Goal: Task Accomplishment & Management: Complete application form

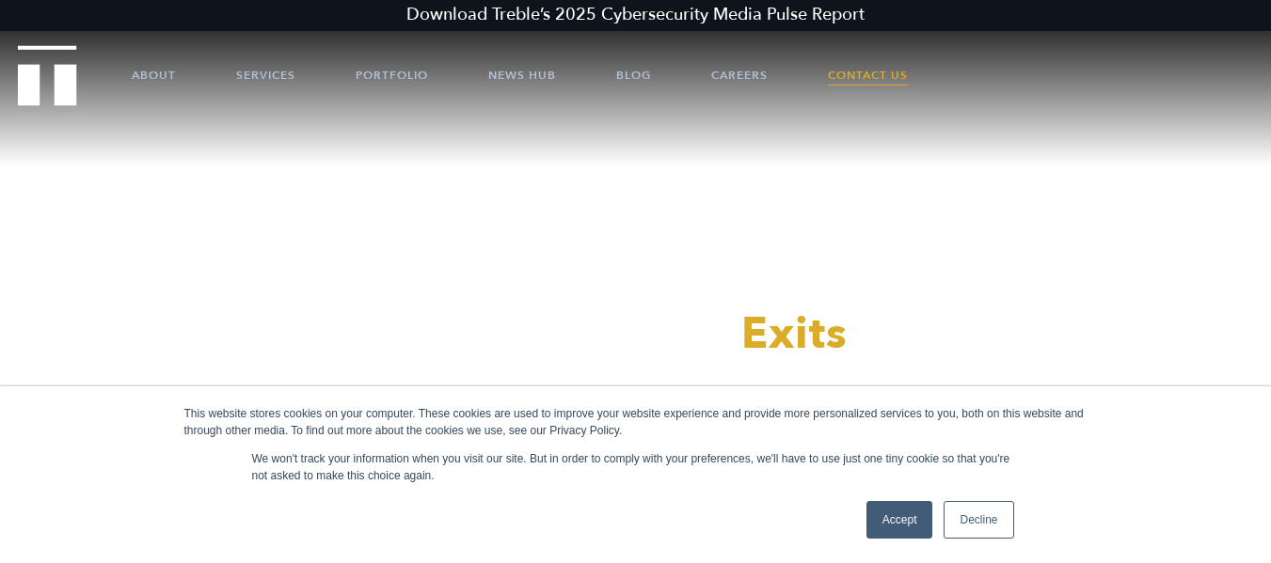
click at [864, 71] on link "Contact Us" at bounding box center [868, 75] width 80 height 56
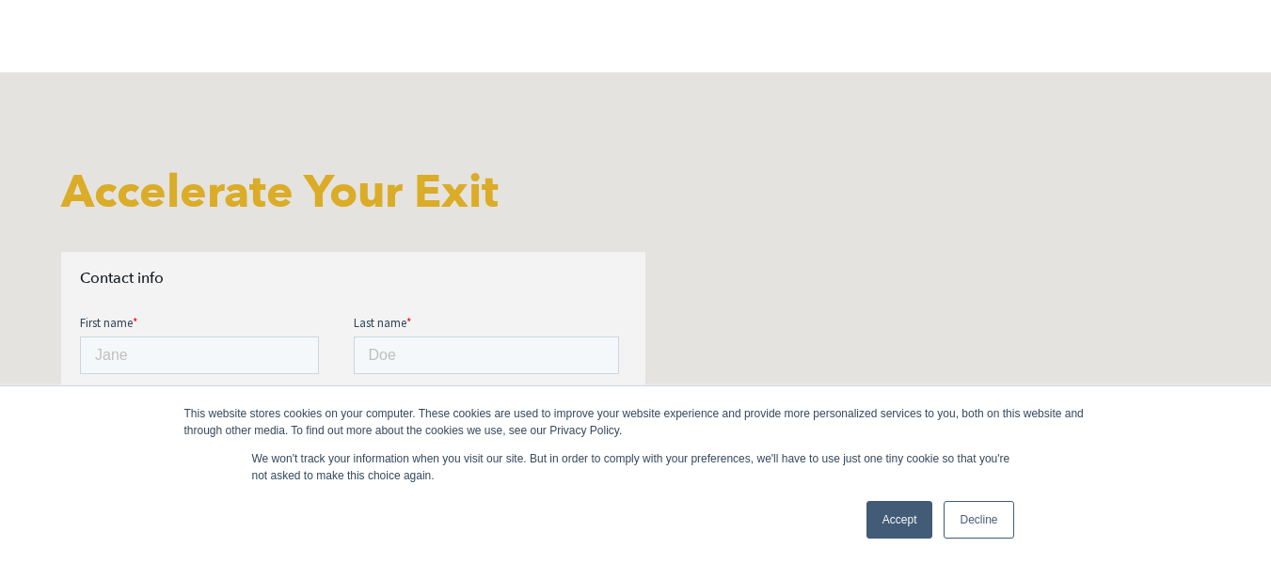
scroll to position [564, 0]
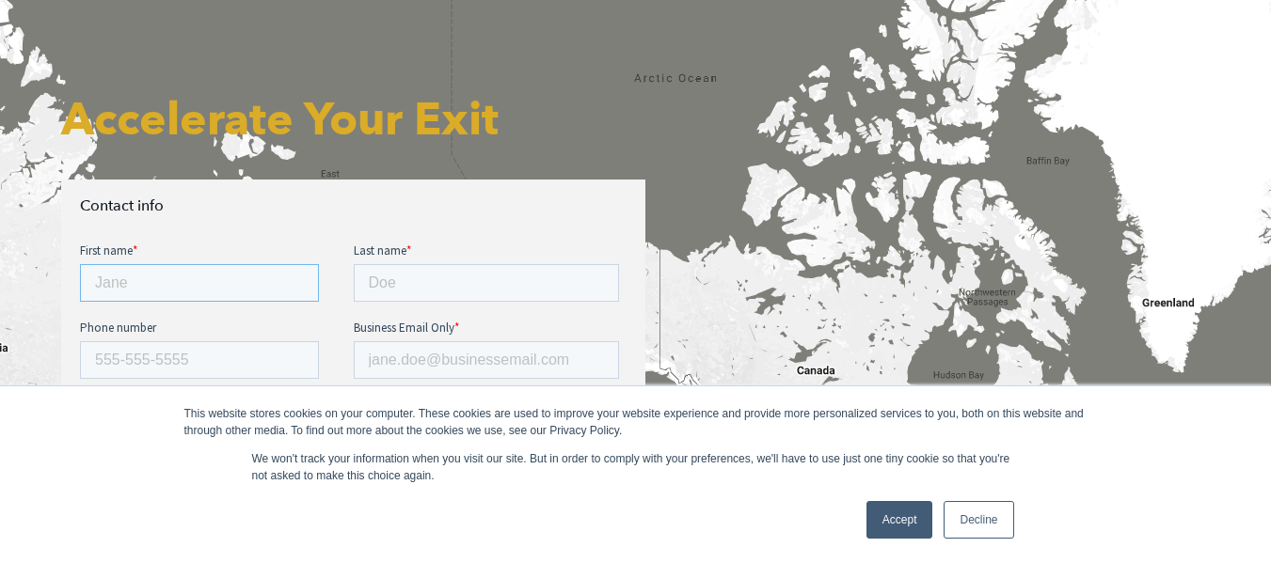
click at [156, 280] on input "First name *" at bounding box center [199, 283] width 239 height 38
type input "Arin"
click at [398, 299] on input "Last name *" at bounding box center [487, 283] width 266 height 38
type input "Jones"
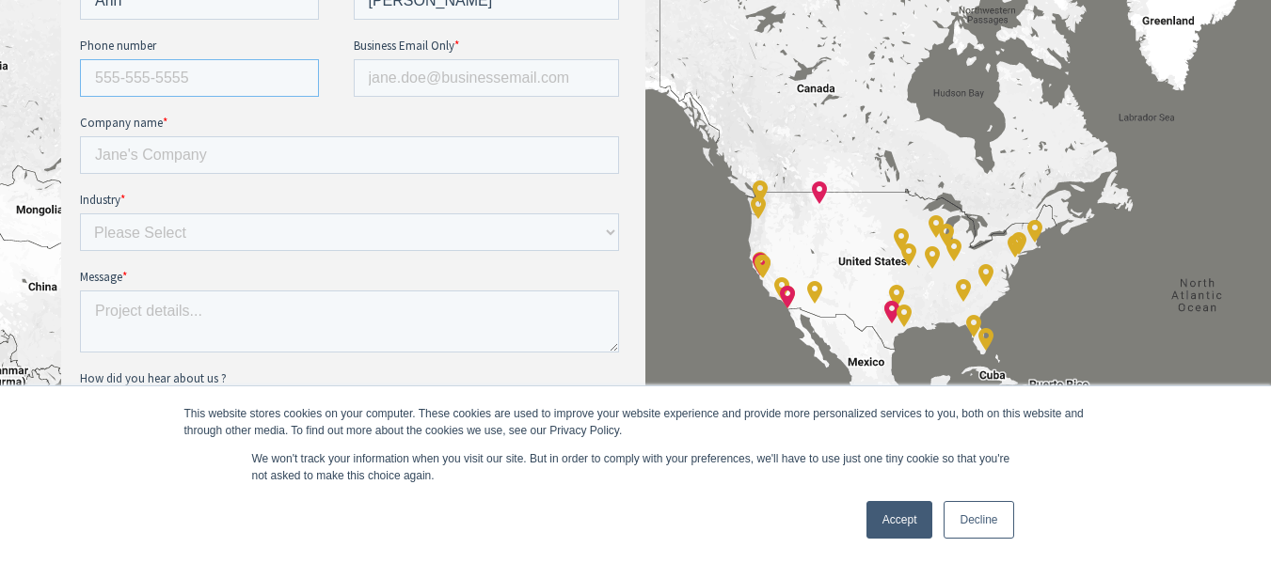
click at [190, 80] on input "Phone number" at bounding box center [199, 78] width 239 height 38
type input "+11234567890"
click at [440, 63] on input "Business Email Only *" at bounding box center [487, 78] width 266 height 38
type input "arin@ytntechnologies.com"
drag, startPoint x: 140, startPoint y: 158, endPoint x: 158, endPoint y: 167, distance: 20.2
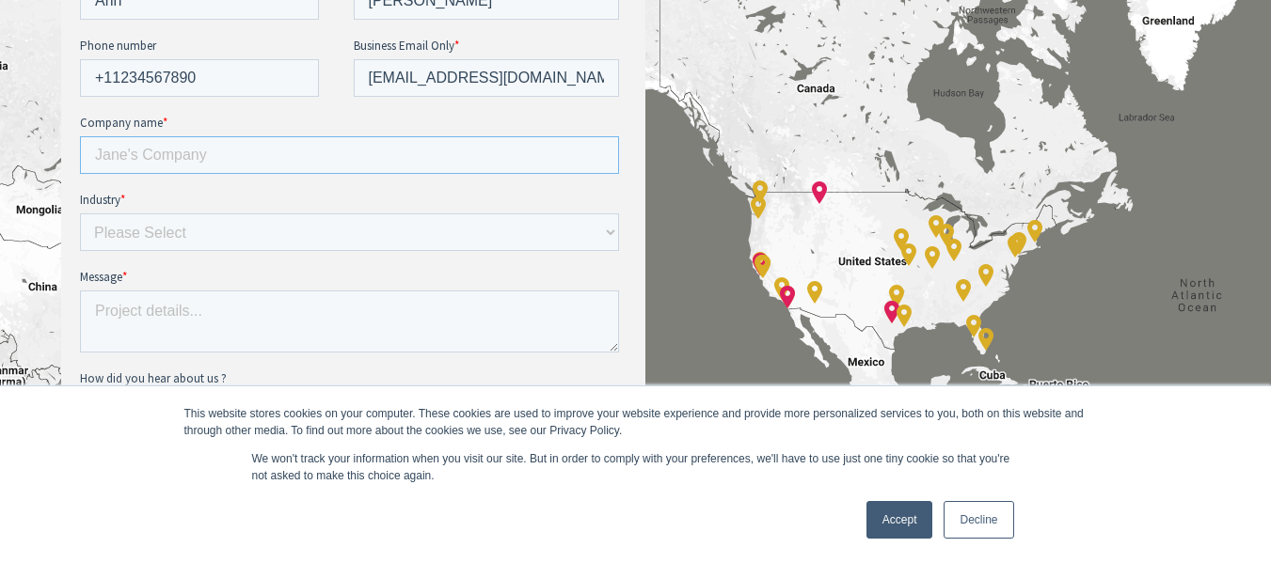
click at [140, 158] on input "Company name *" at bounding box center [349, 155] width 539 height 38
type input "YES IT Labs LLC"
click at [130, 235] on select "Please Select E-commerce AI API Big Data Bio Tech (including Life Sciences) Blo…" at bounding box center [349, 232] width 539 height 38
select select "AI"
click at [80, 251] on select "Please Select E-commerce AI API Big Data Bio Tech (including Life Sciences) Blo…" at bounding box center [349, 232] width 539 height 38
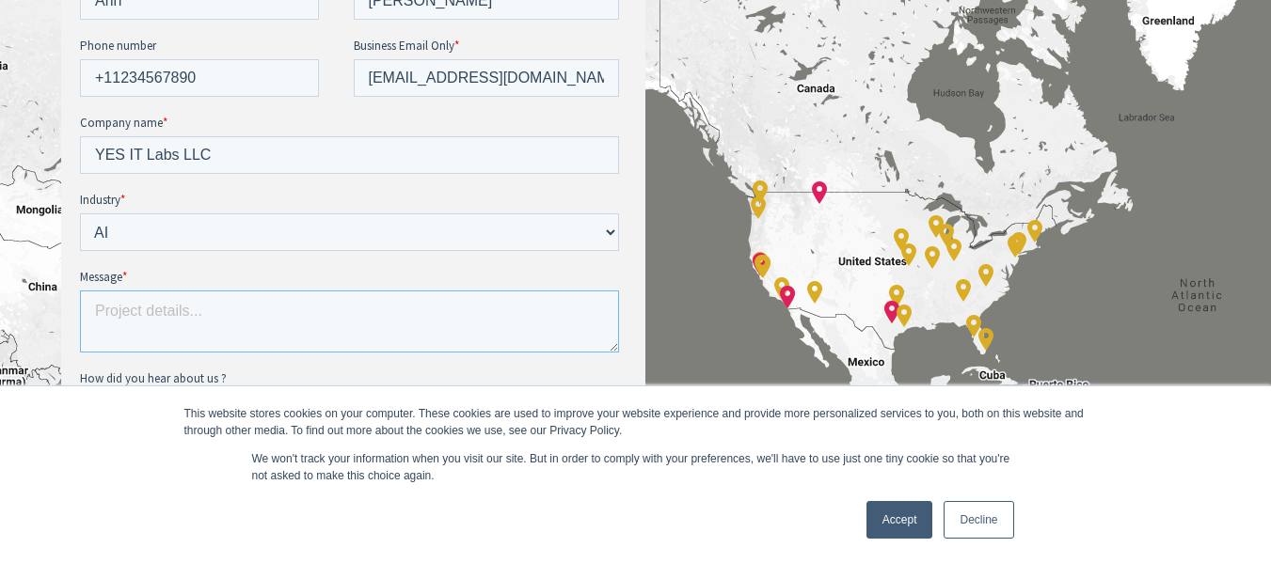
click at [128, 319] on textarea "Message *" at bounding box center [349, 322] width 539 height 62
type textarea "V"
paste textarea "Hi Team, How are you? Running a Tuition Center with multiple teachers, subjects…"
type textarea "Hi Team, How are you? Running a Tuition Center with multiple teachers, subjects…"
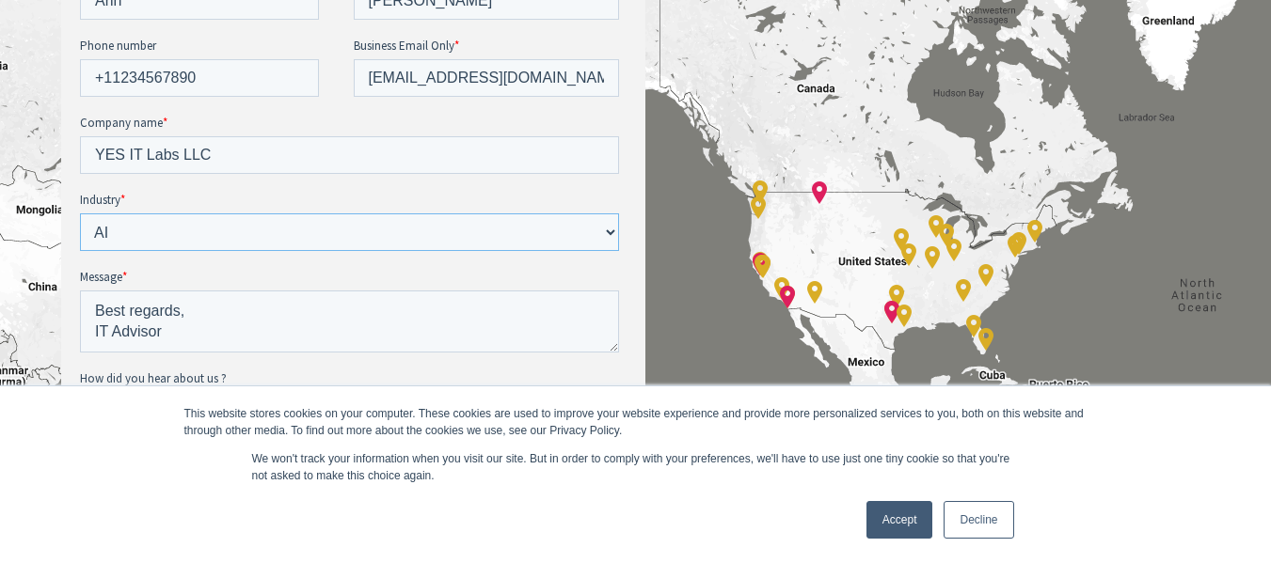
click at [148, 236] on select "Please Select E-commerce AI API Big Data Bio Tech (including Life Sciences) Blo…" at bounding box center [349, 232] width 539 height 38
select select "Other"
click at [80, 251] on select "Please Select E-commerce AI API Big Data Bio Tech (including Life Sciences) Blo…" at bounding box center [349, 232] width 539 height 38
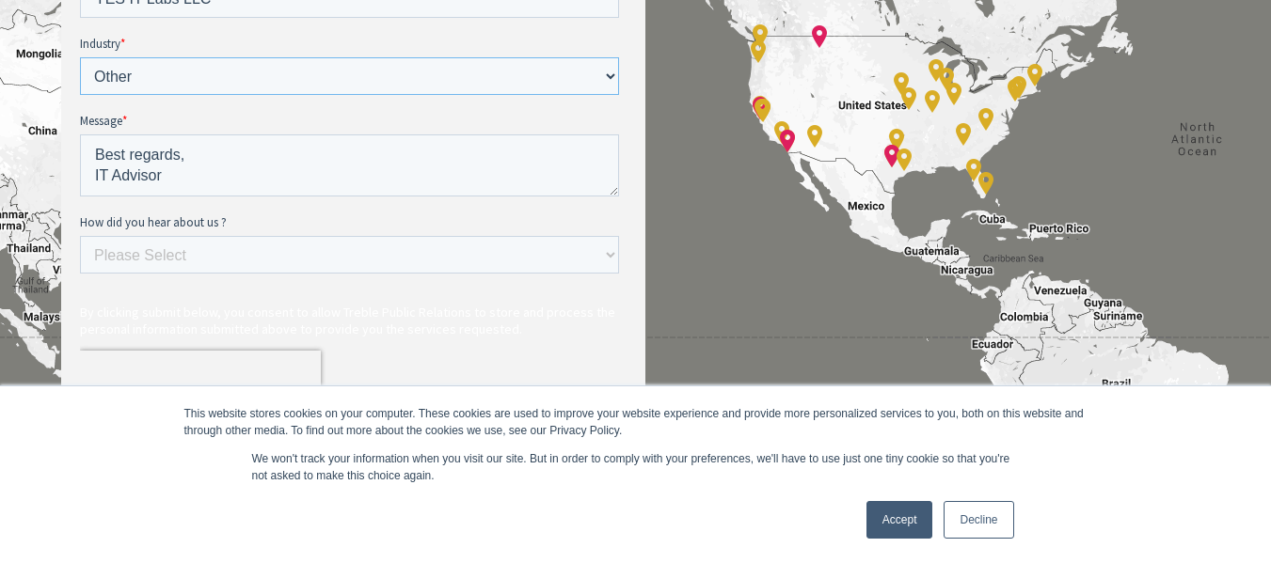
scroll to position [1223, 0]
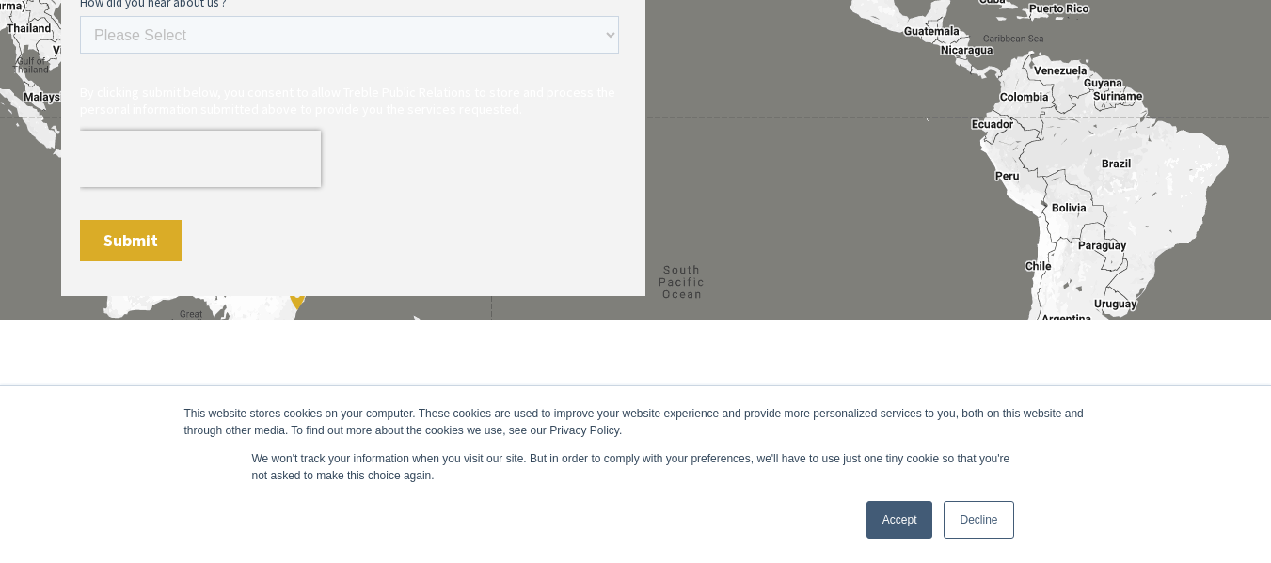
click at [188, 59] on fieldset "How did you hear about us ? Please Select Ad online Social media Video Another …" at bounding box center [353, 31] width 546 height 77
click at [206, 40] on select "Please Select Ad online Social media Video Another website Word of mouth Job li…" at bounding box center [349, 35] width 539 height 38
select select "Search online"
click at [80, 54] on select "Please Select Ad online Social media Video Another website Word of mouth Job li…" at bounding box center [349, 35] width 539 height 38
click at [126, 262] on div "Submit" at bounding box center [353, 240] width 546 height 73
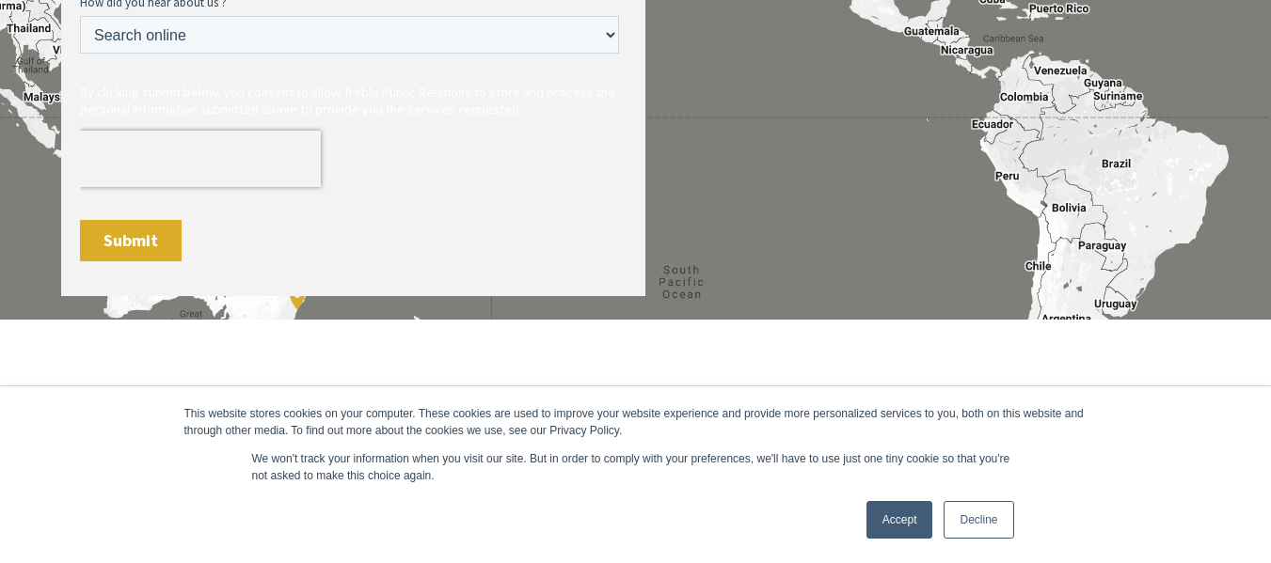
click at [144, 241] on input "Submit" at bounding box center [131, 240] width 102 height 41
